Goal: Task Accomplishment & Management: Manage account settings

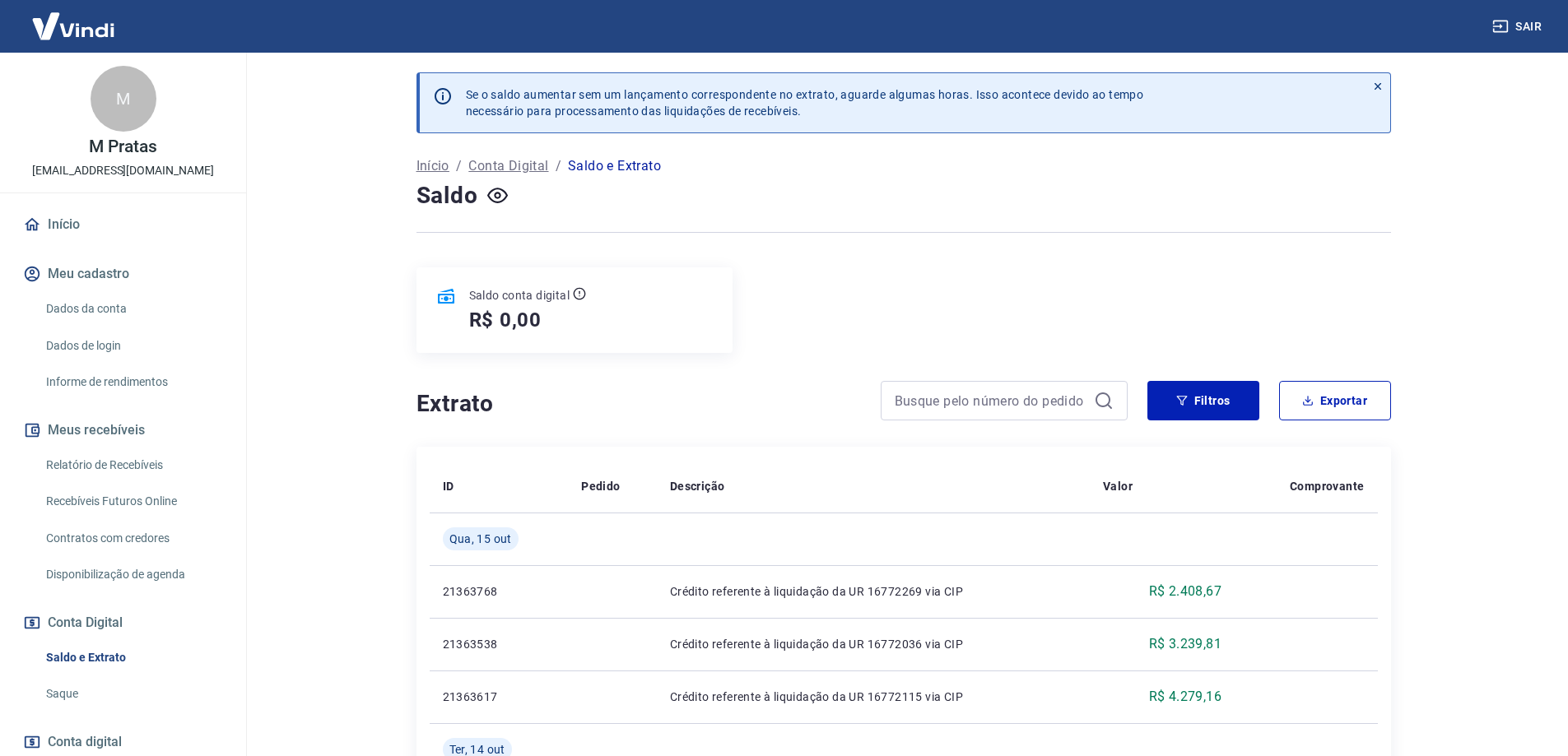
scroll to position [411, 0]
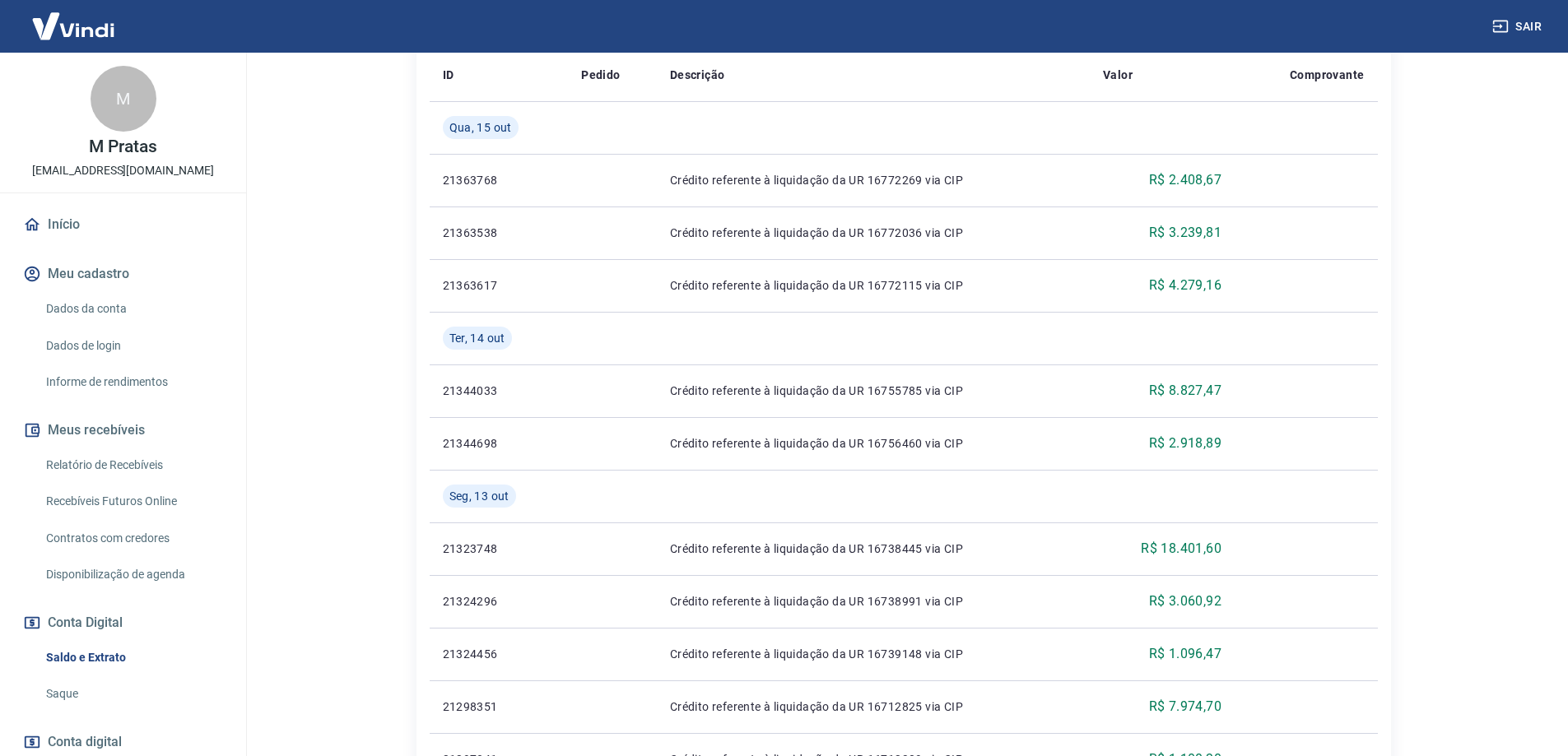
click at [1516, 23] on button "Sair" at bounding box center [1519, 26] width 59 height 31
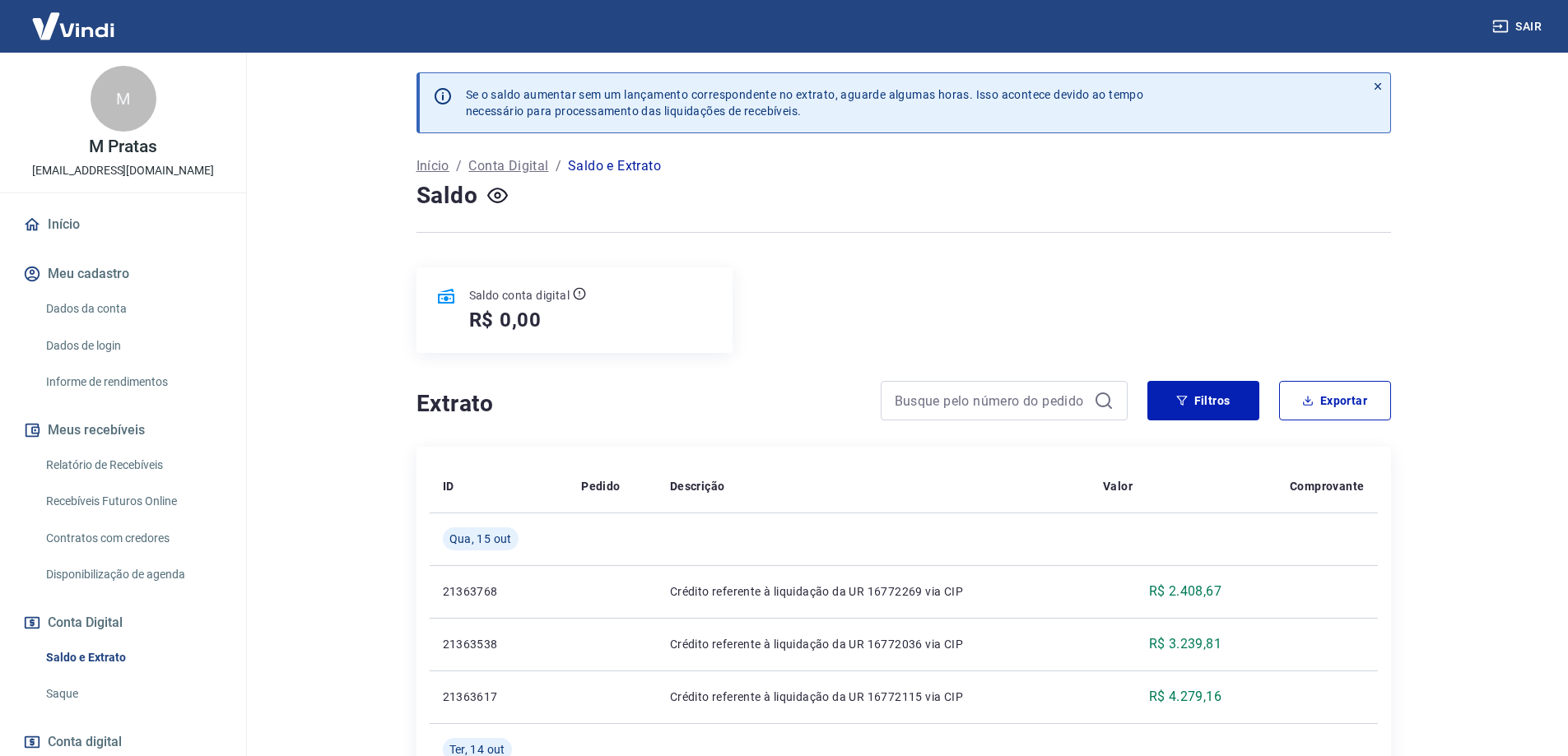
click at [1522, 20] on button "Sair" at bounding box center [1519, 26] width 59 height 31
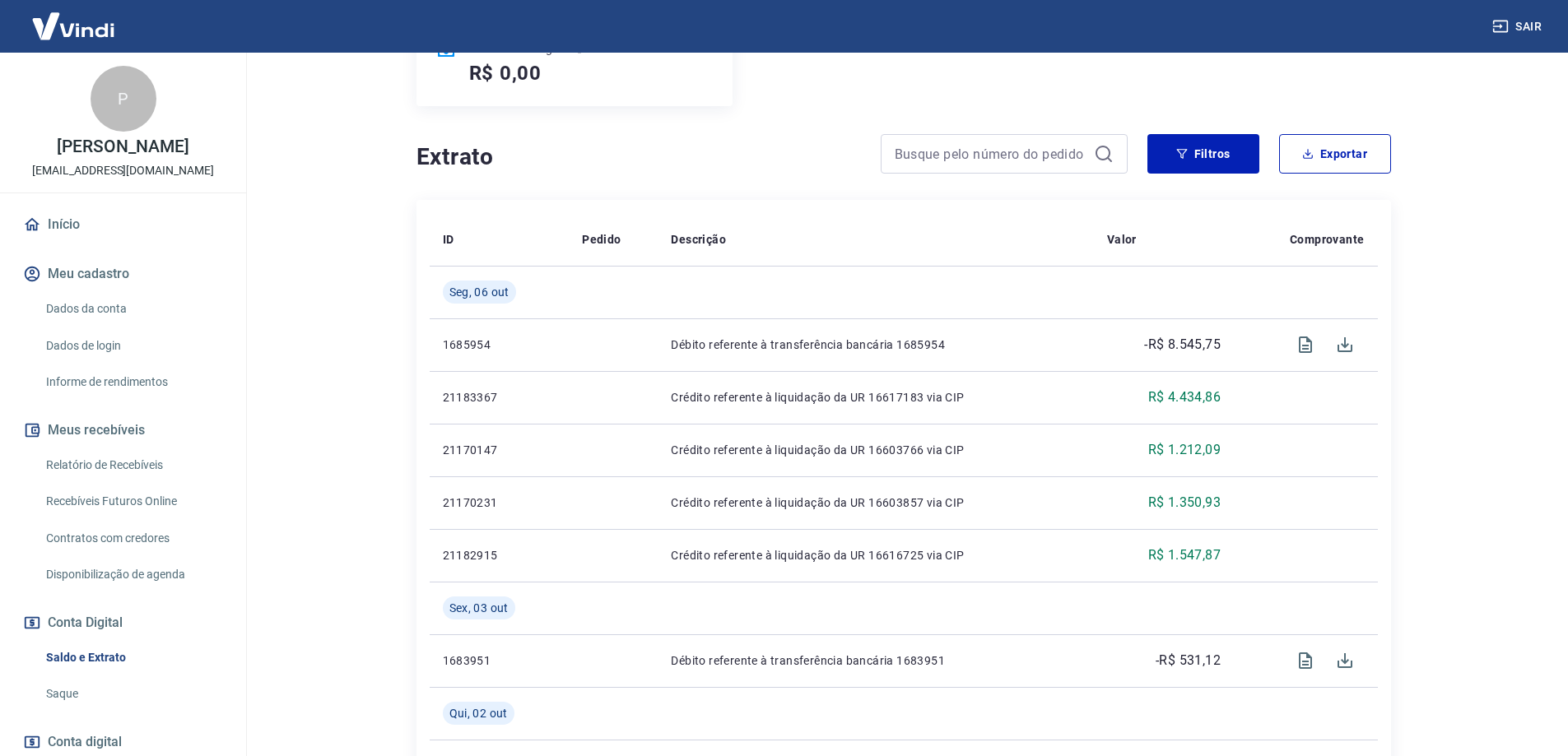
scroll to position [164, 0]
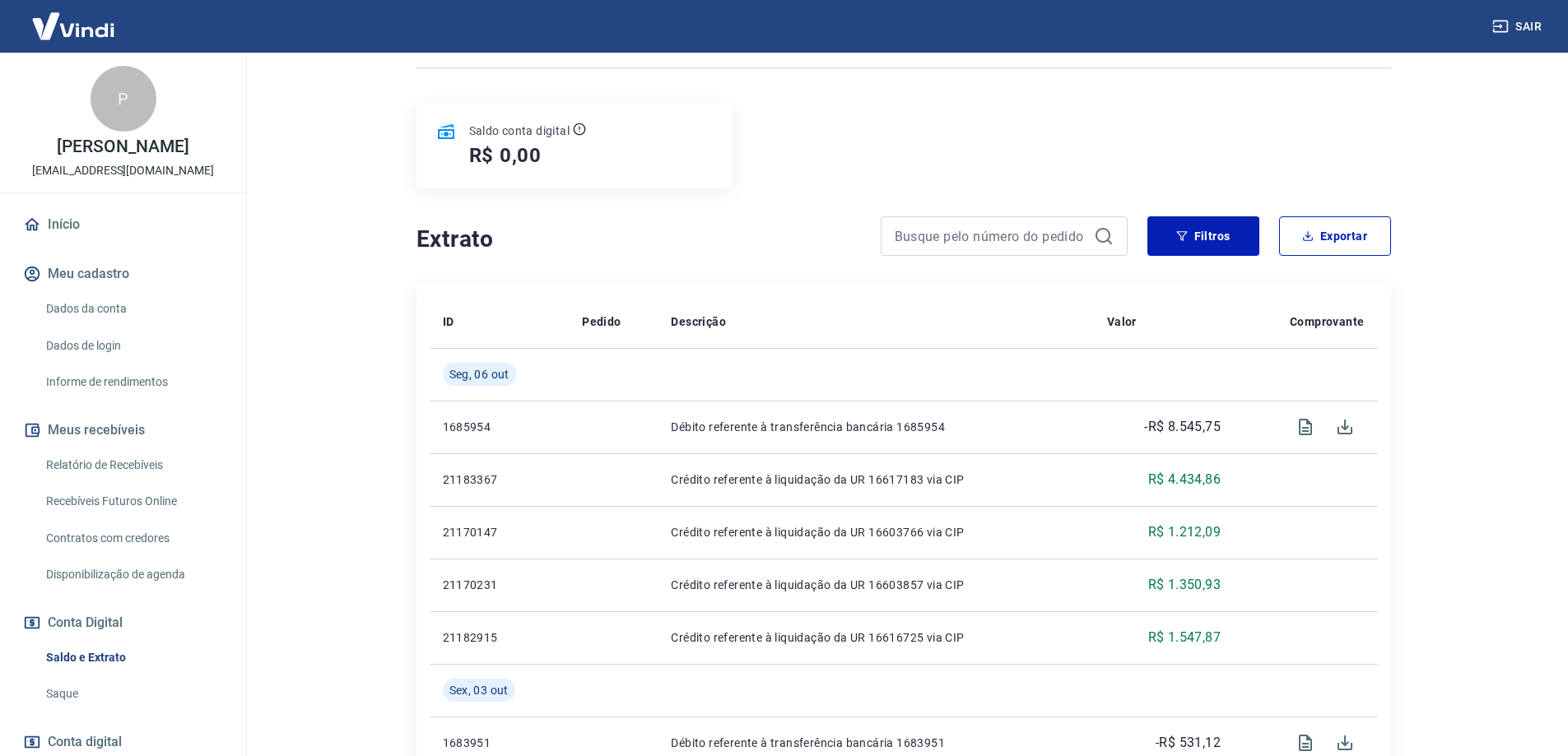
click at [724, 248] on h4 "Extrato" at bounding box center [638, 239] width 444 height 33
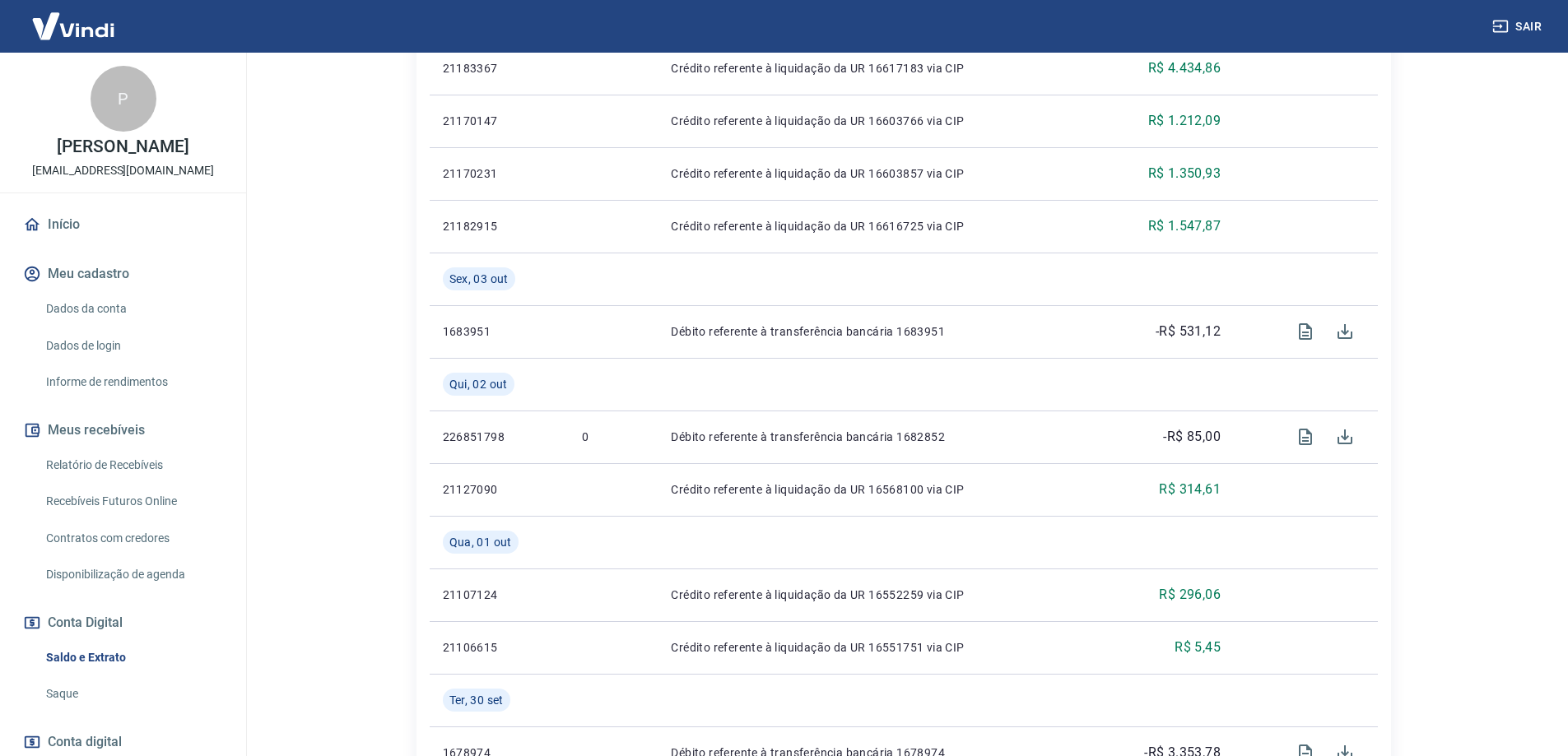
click at [62, 698] on link "Saque" at bounding box center [133, 694] width 187 height 33
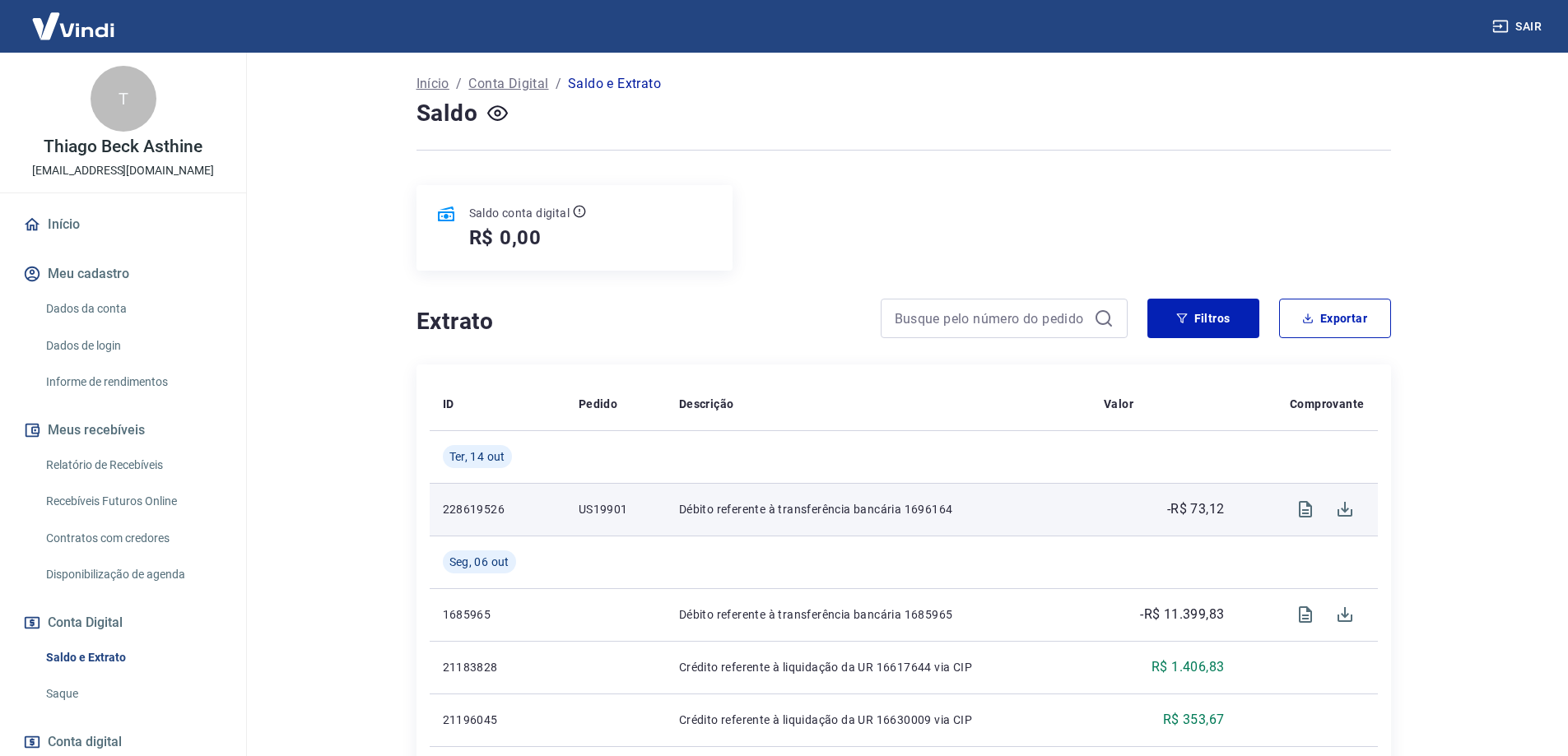
scroll to position [164, 0]
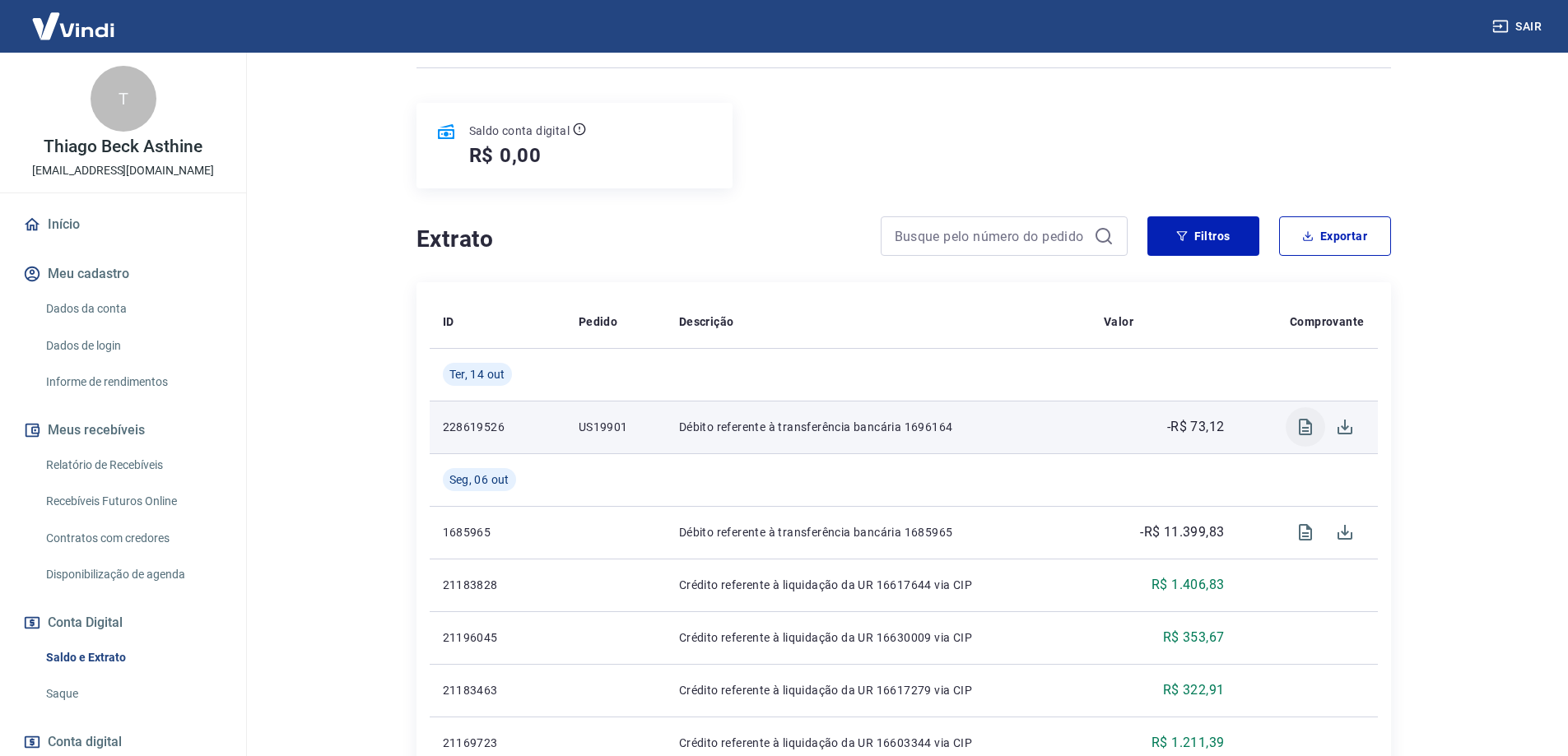
click at [1297, 432] on icon "Visualizar" at bounding box center [1305, 426] width 20 height 20
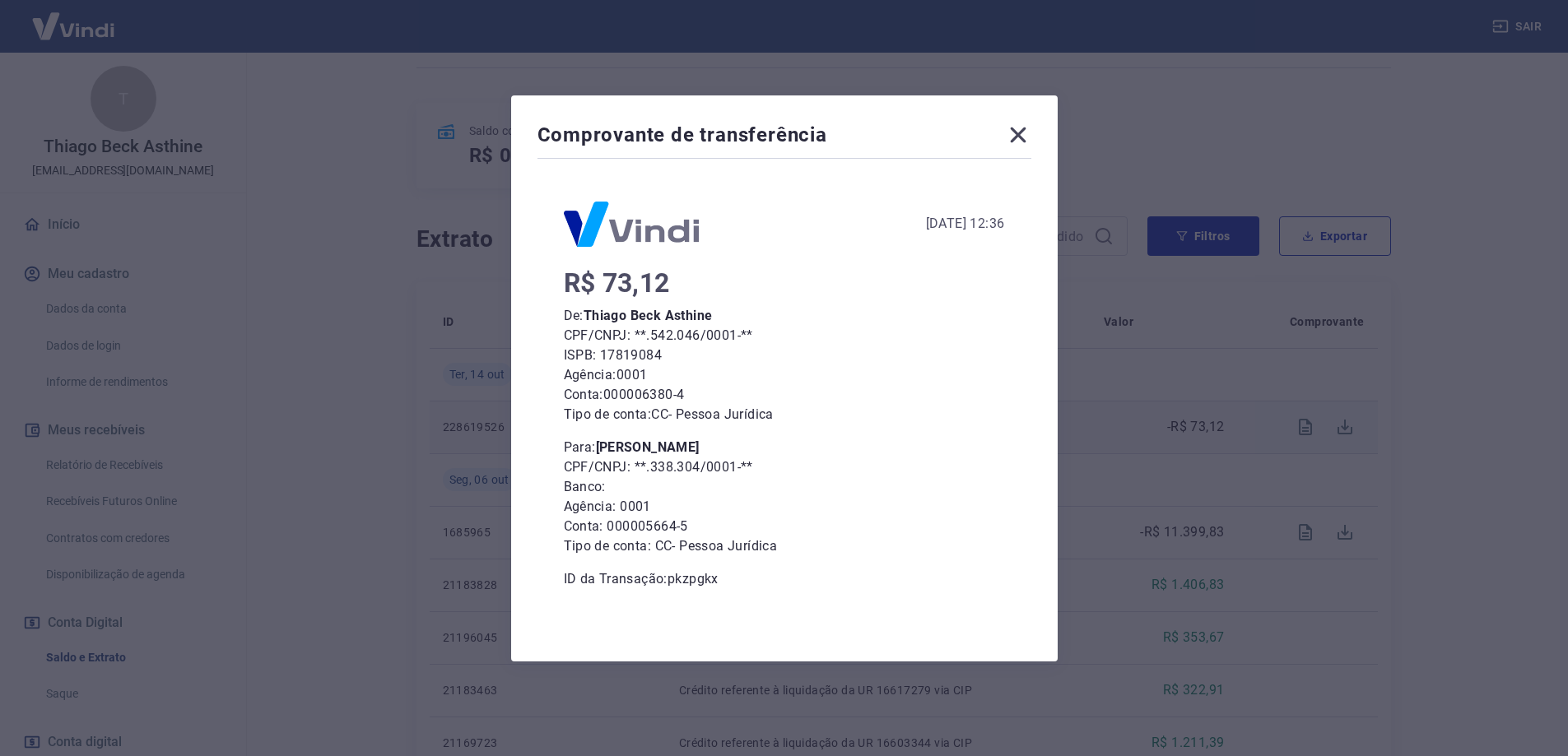
click at [1026, 131] on icon at bounding box center [1017, 134] width 16 height 16
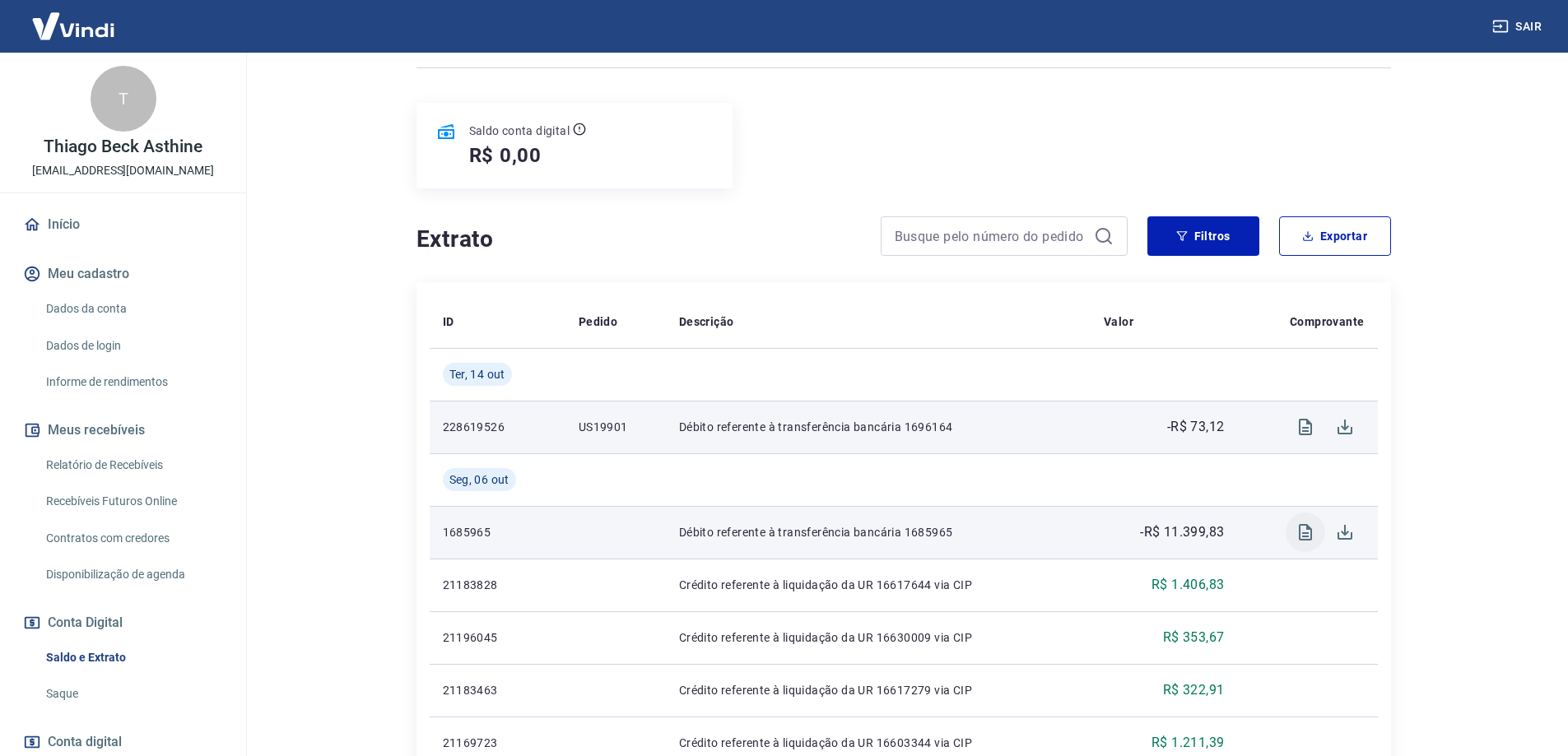
click at [1297, 533] on icon "Visualizar" at bounding box center [1305, 532] width 20 height 20
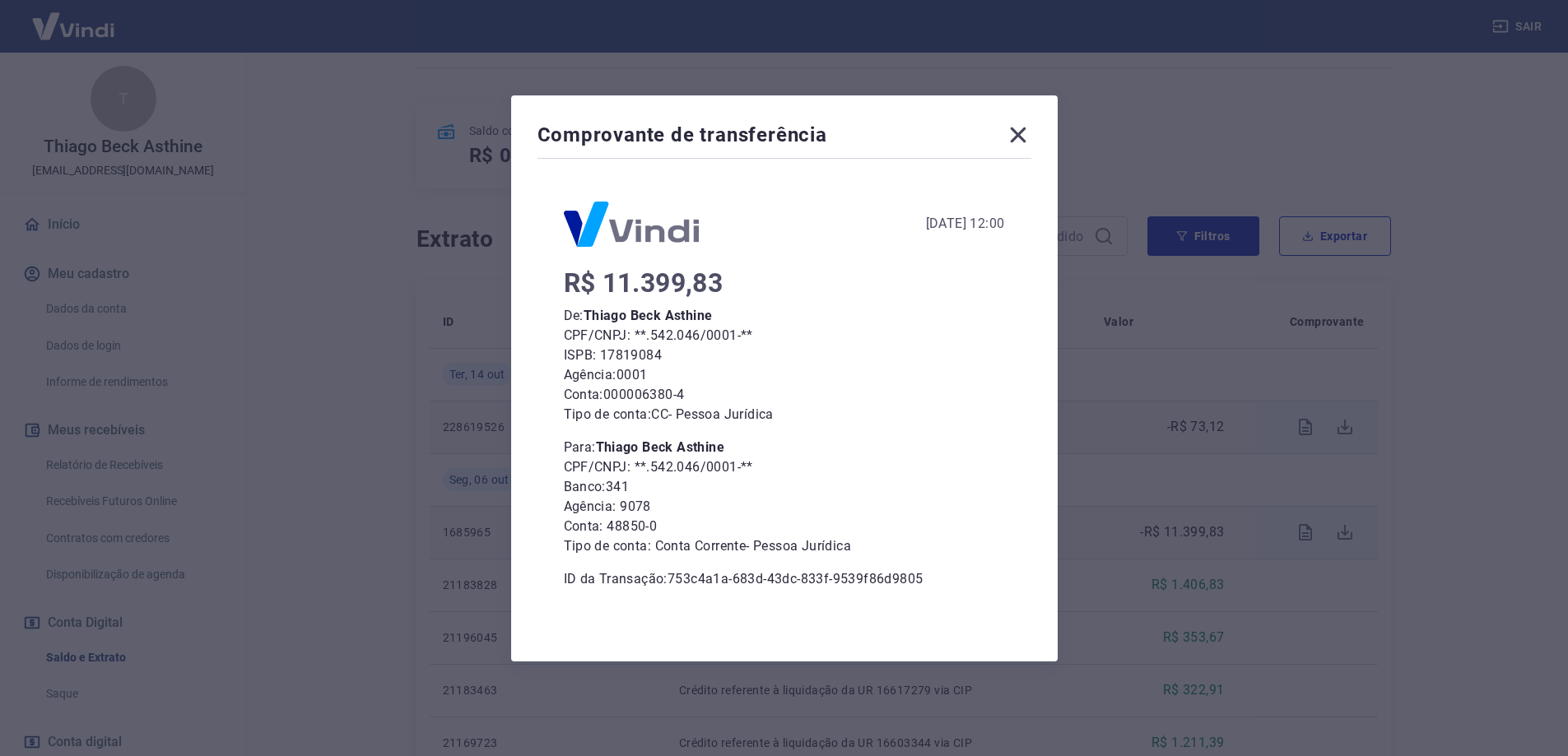
click at [1022, 128] on icon at bounding box center [1018, 135] width 26 height 26
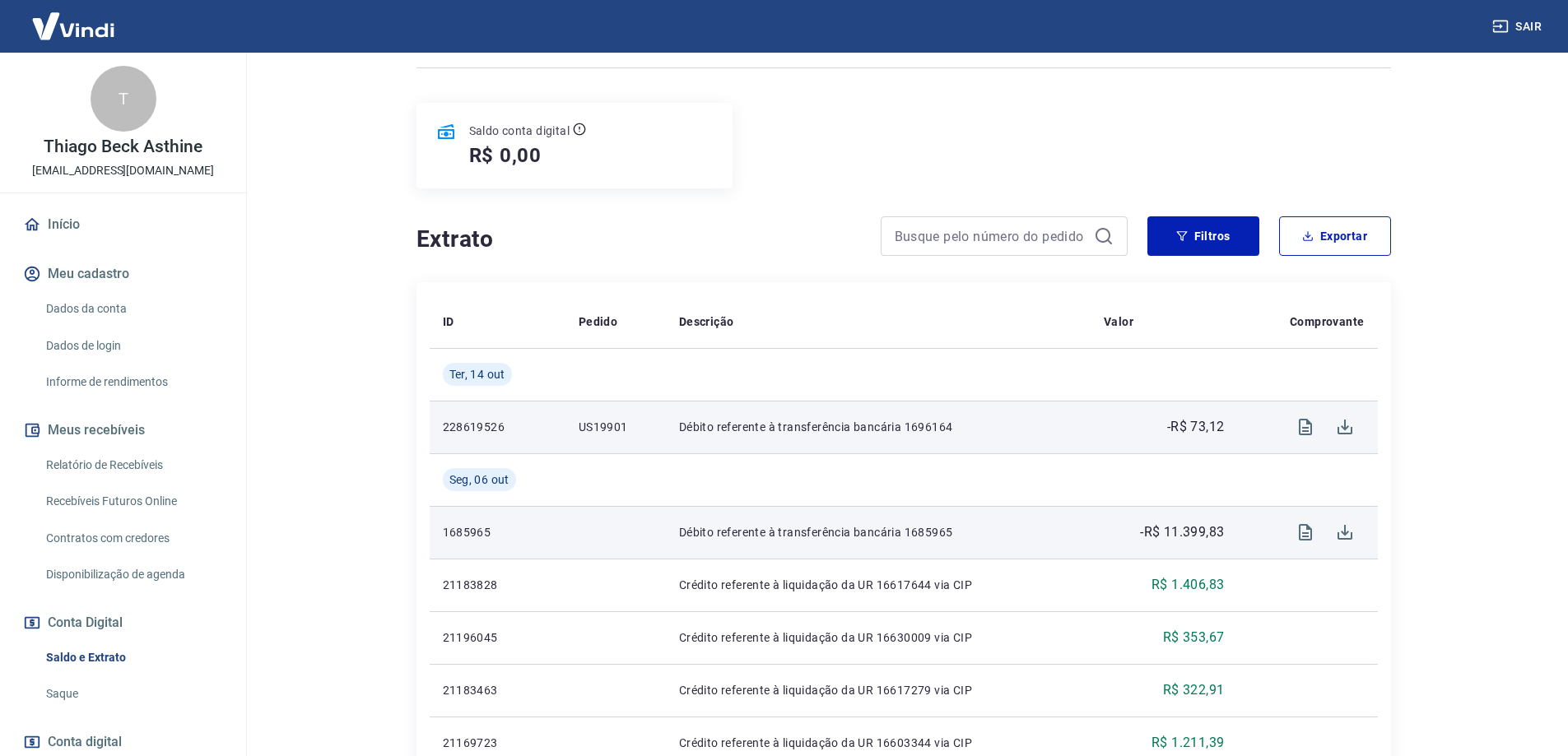
scroll to position [494, 0]
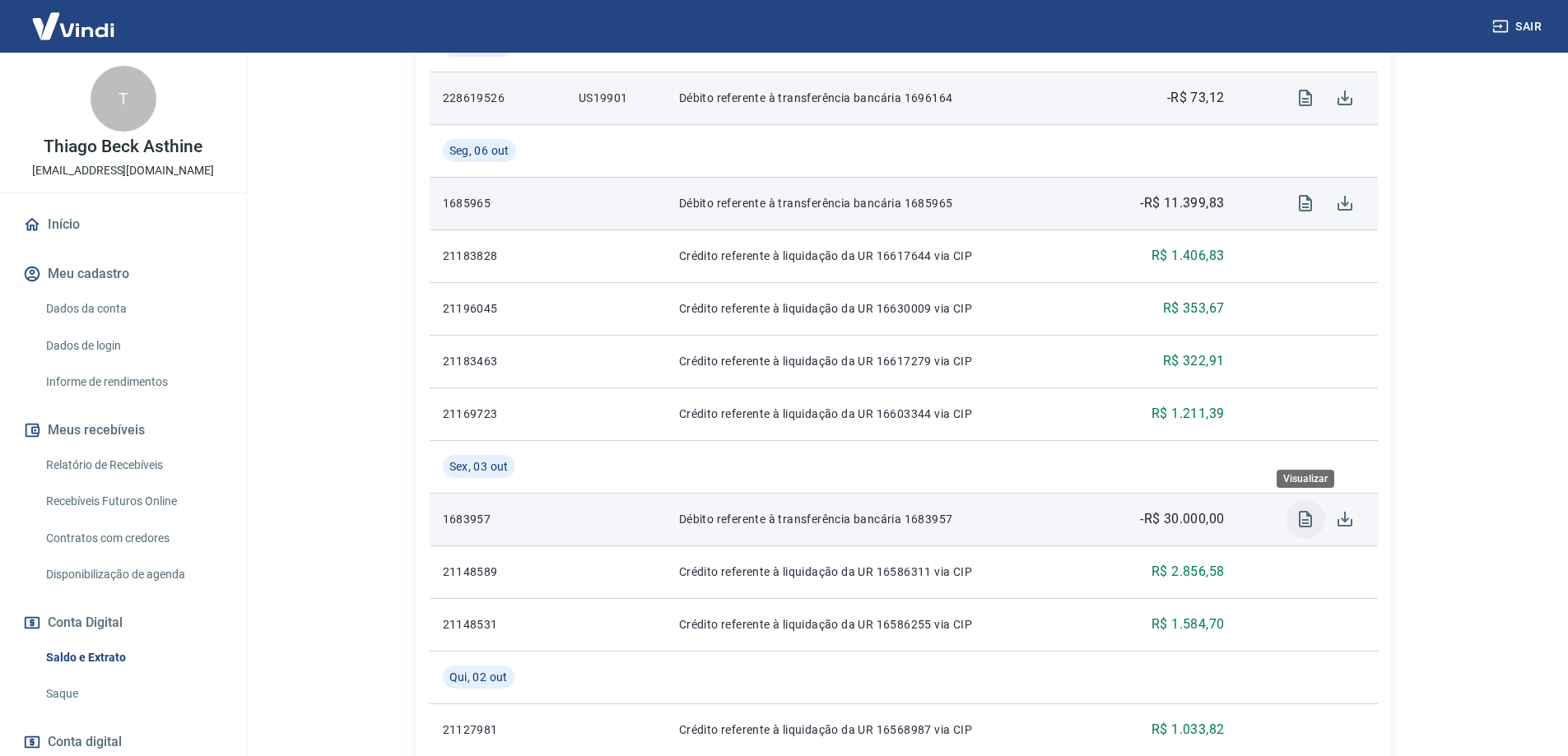
click at [1305, 522] on icon "Visualizar" at bounding box center [1305, 518] width 20 height 20
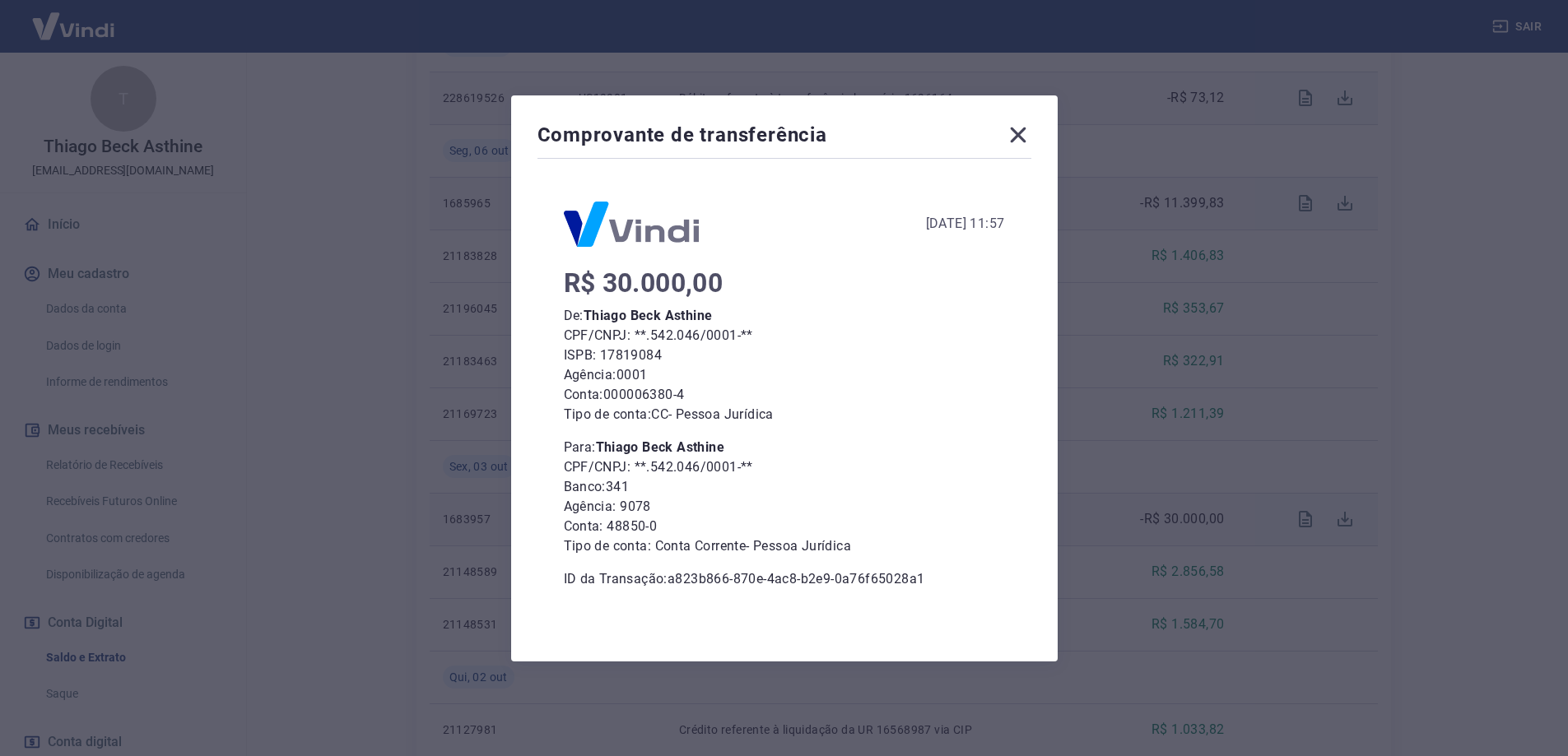
click at [1031, 132] on icon at bounding box center [1018, 135] width 26 height 26
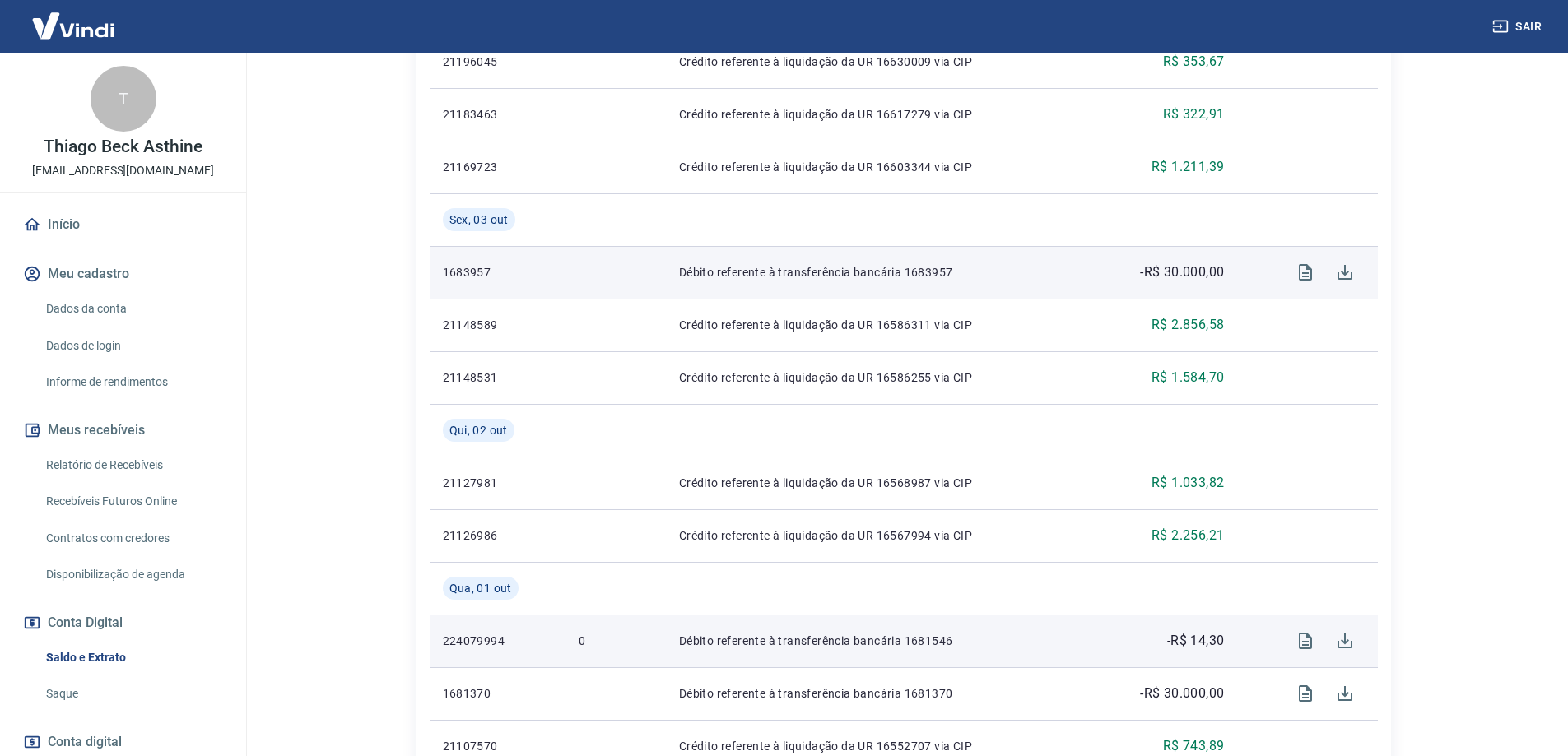
scroll to position [906, 0]
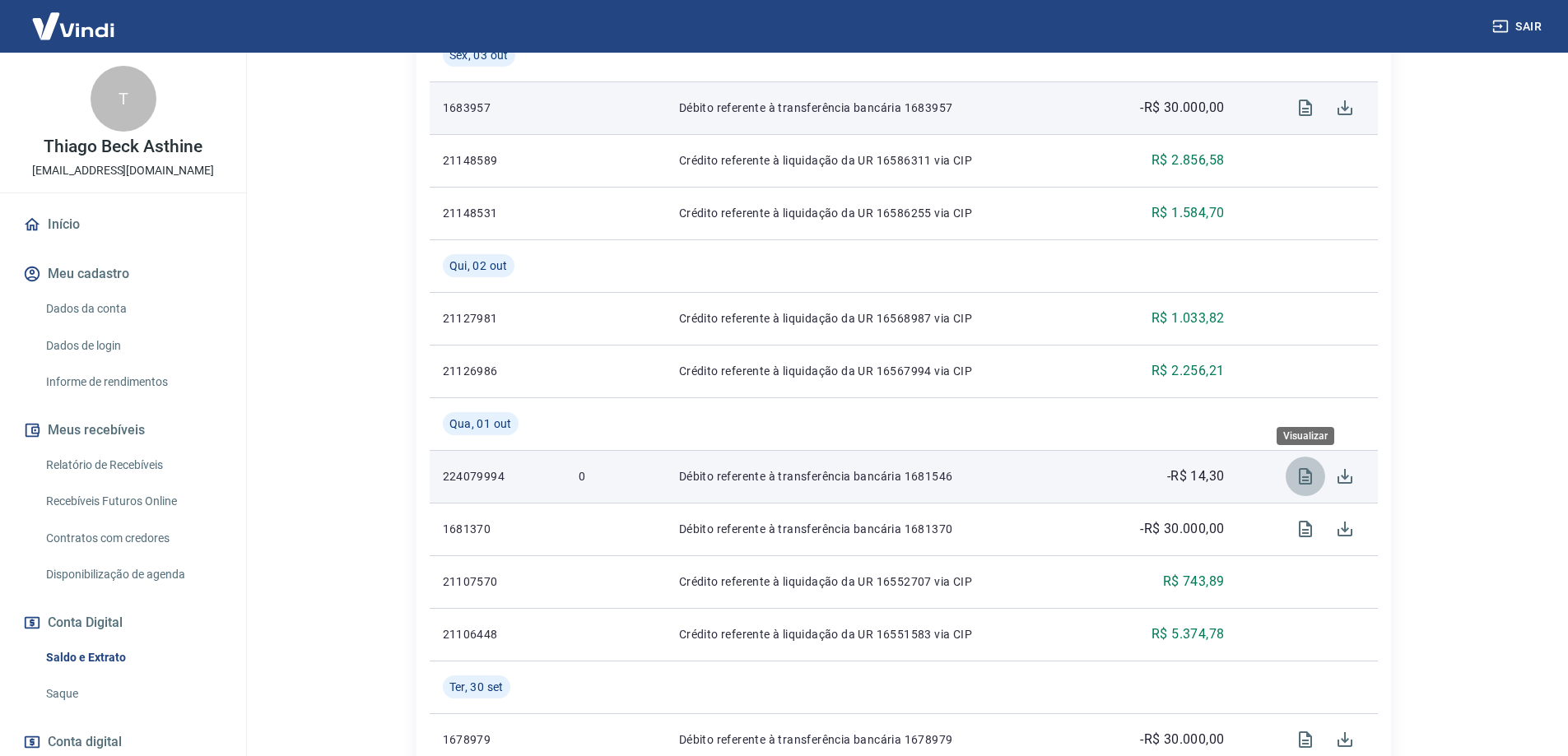
click at [1306, 478] on icon "Visualizar" at bounding box center [1305, 476] width 13 height 17
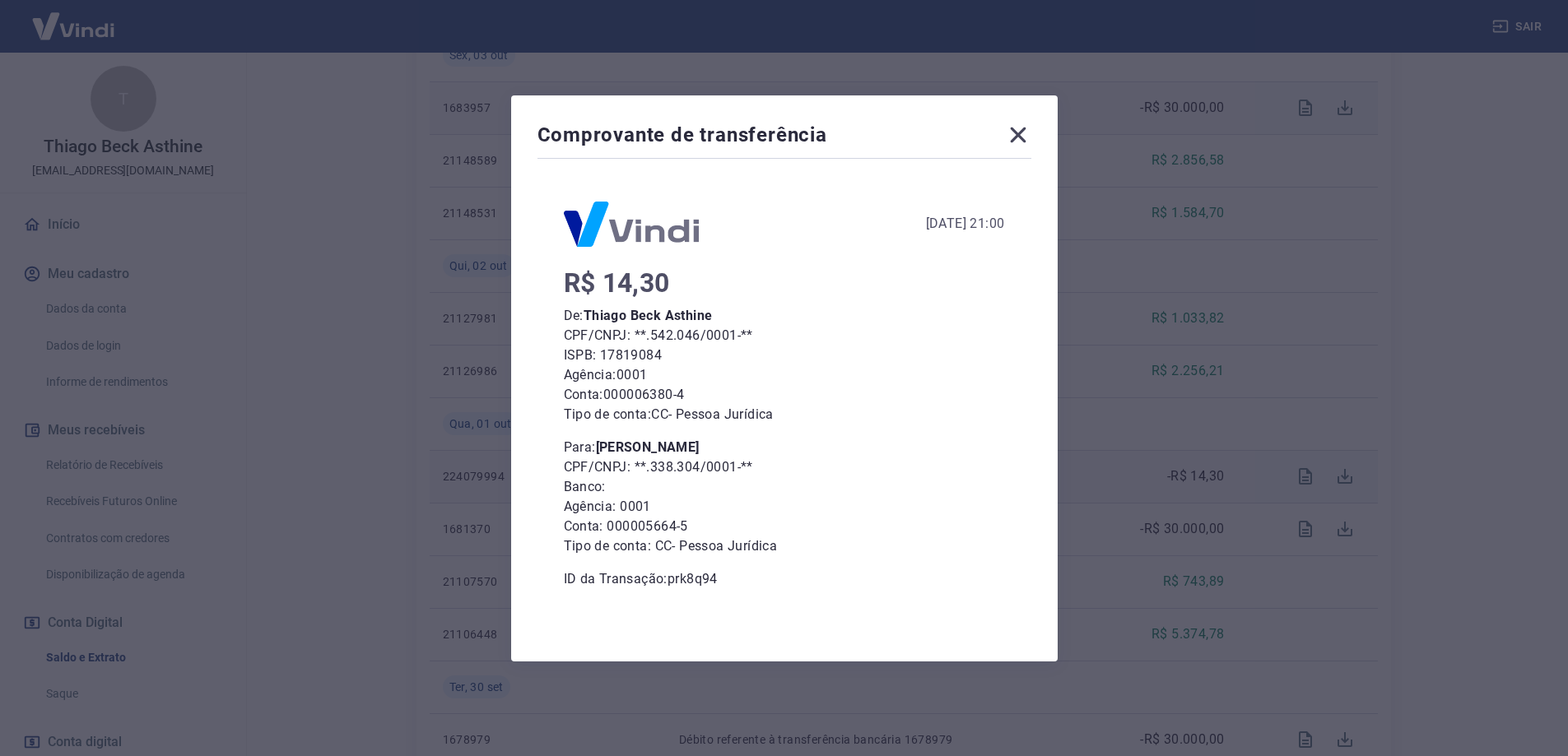
click at [1027, 128] on icon at bounding box center [1018, 135] width 26 height 26
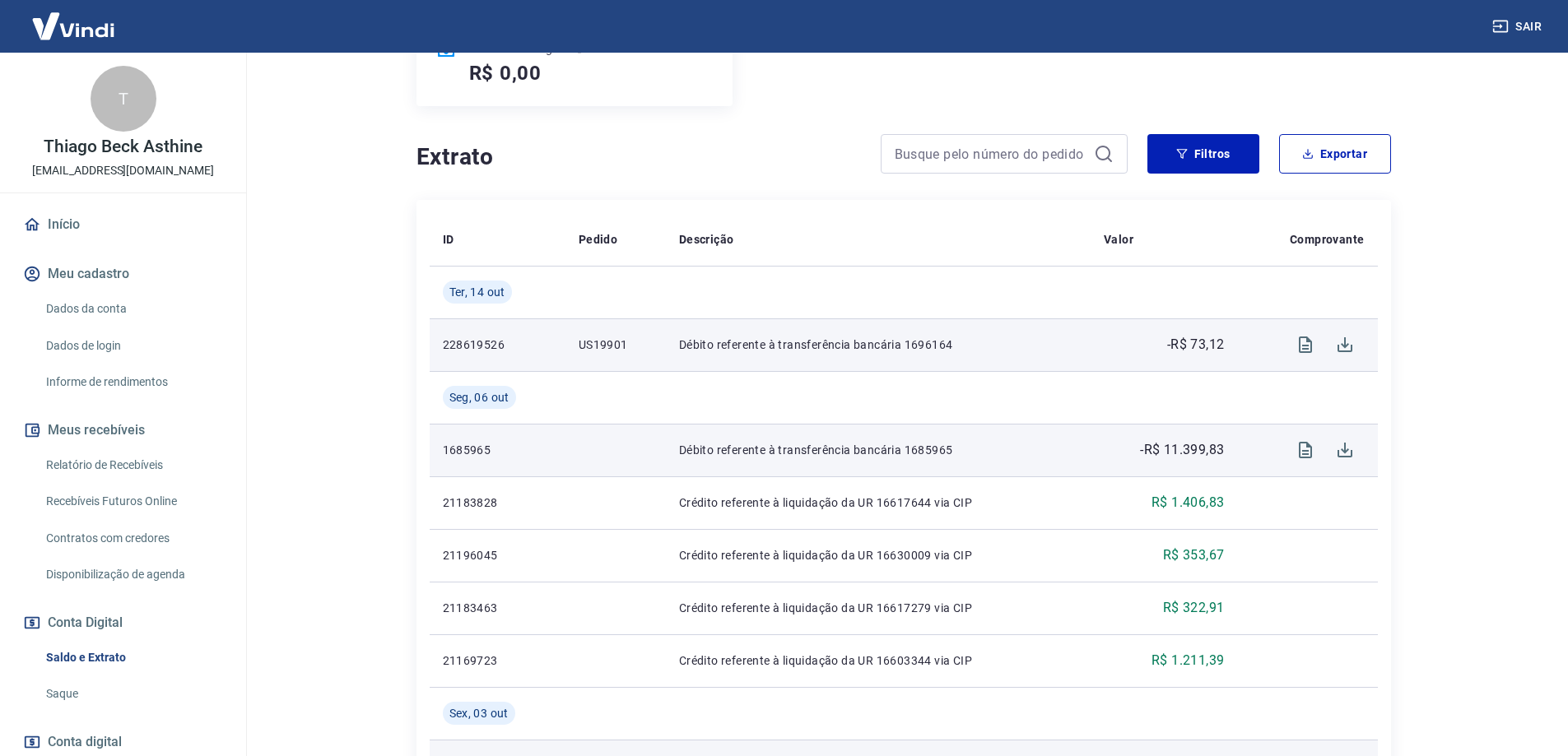
scroll to position [0, 0]
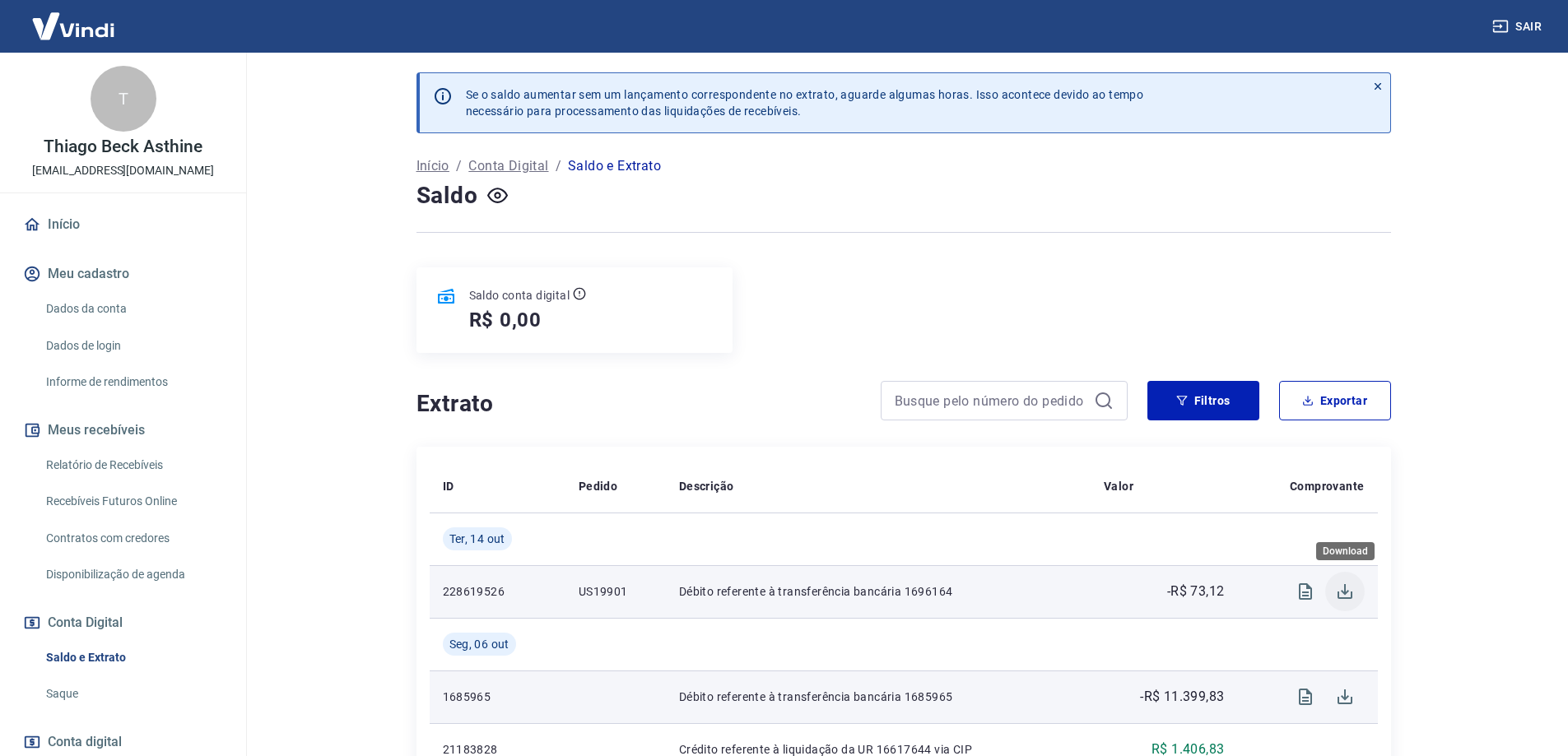
click at [1346, 589] on icon "Download" at bounding box center [1344, 591] width 20 height 20
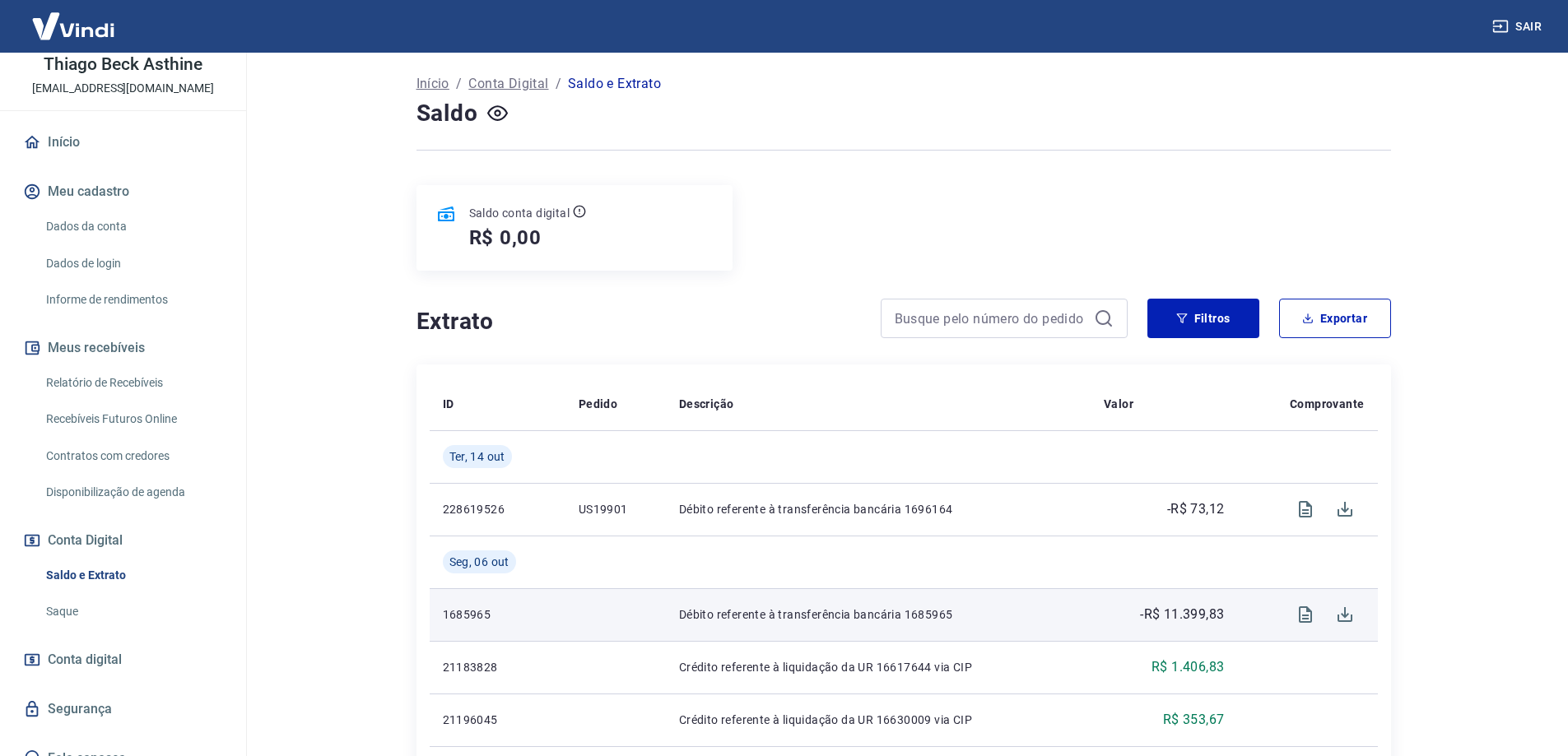
scroll to position [103, 0]
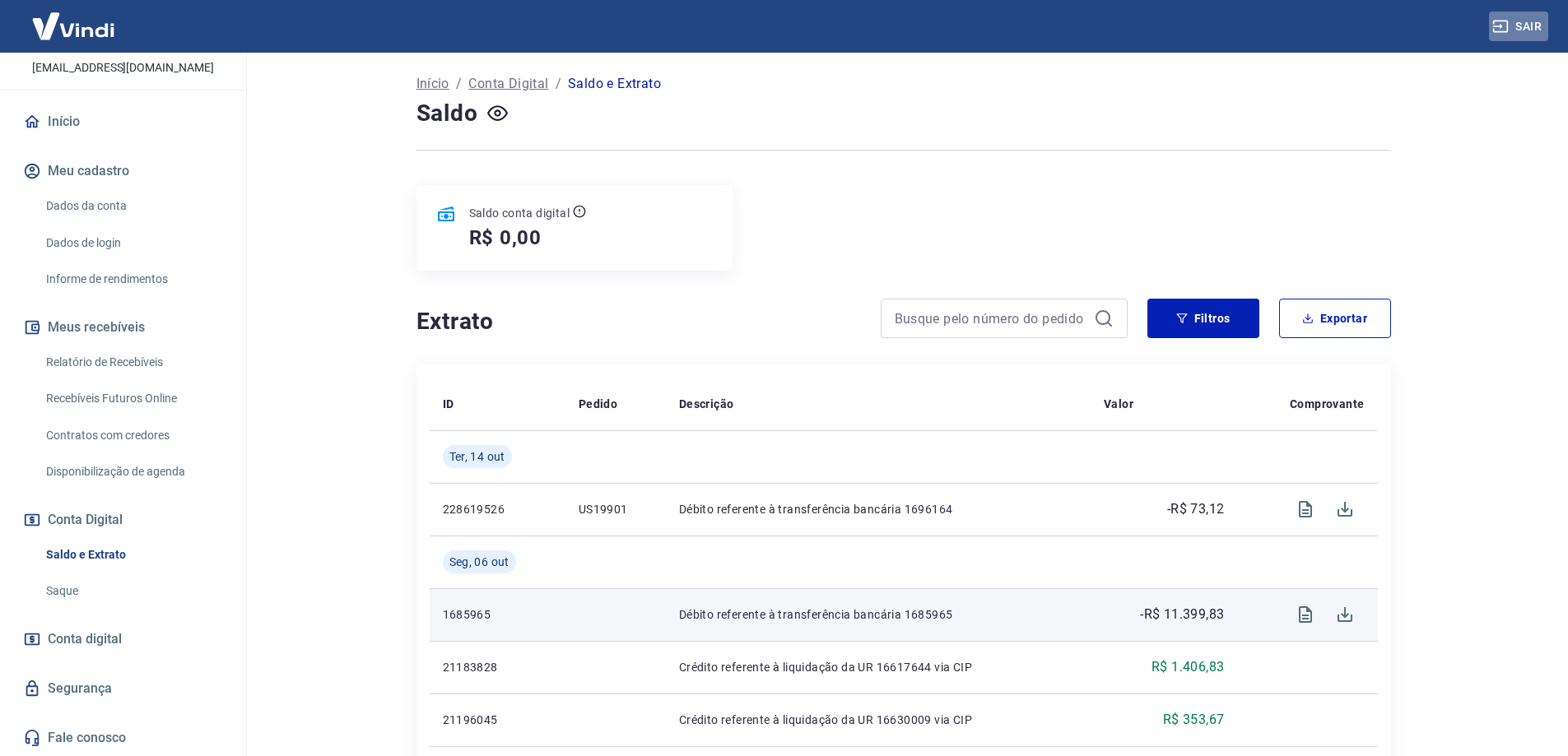
click at [1535, 18] on button "Sair" at bounding box center [1519, 26] width 59 height 31
